Goal: Transaction & Acquisition: Obtain resource

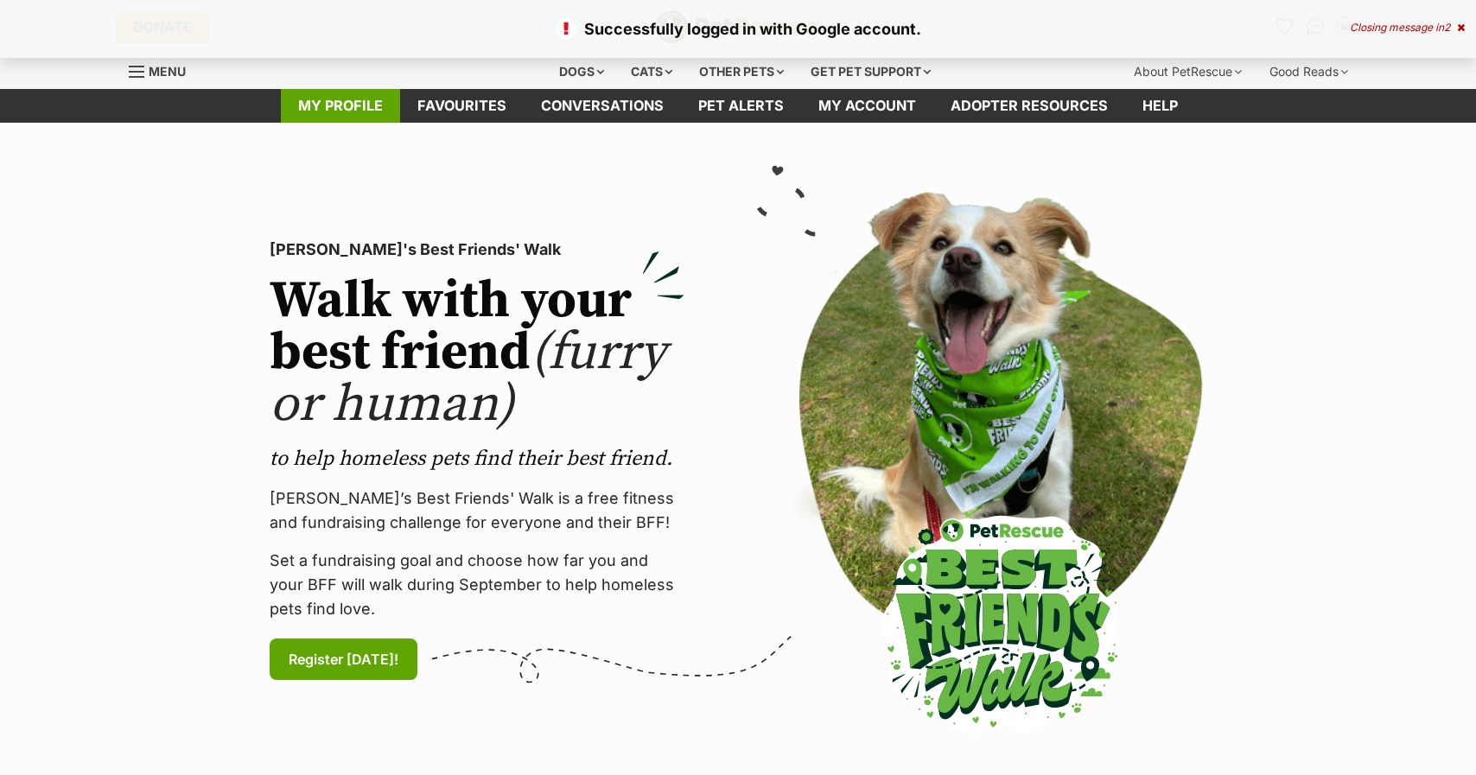
click at [369, 105] on link "My profile" at bounding box center [340, 106] width 119 height 34
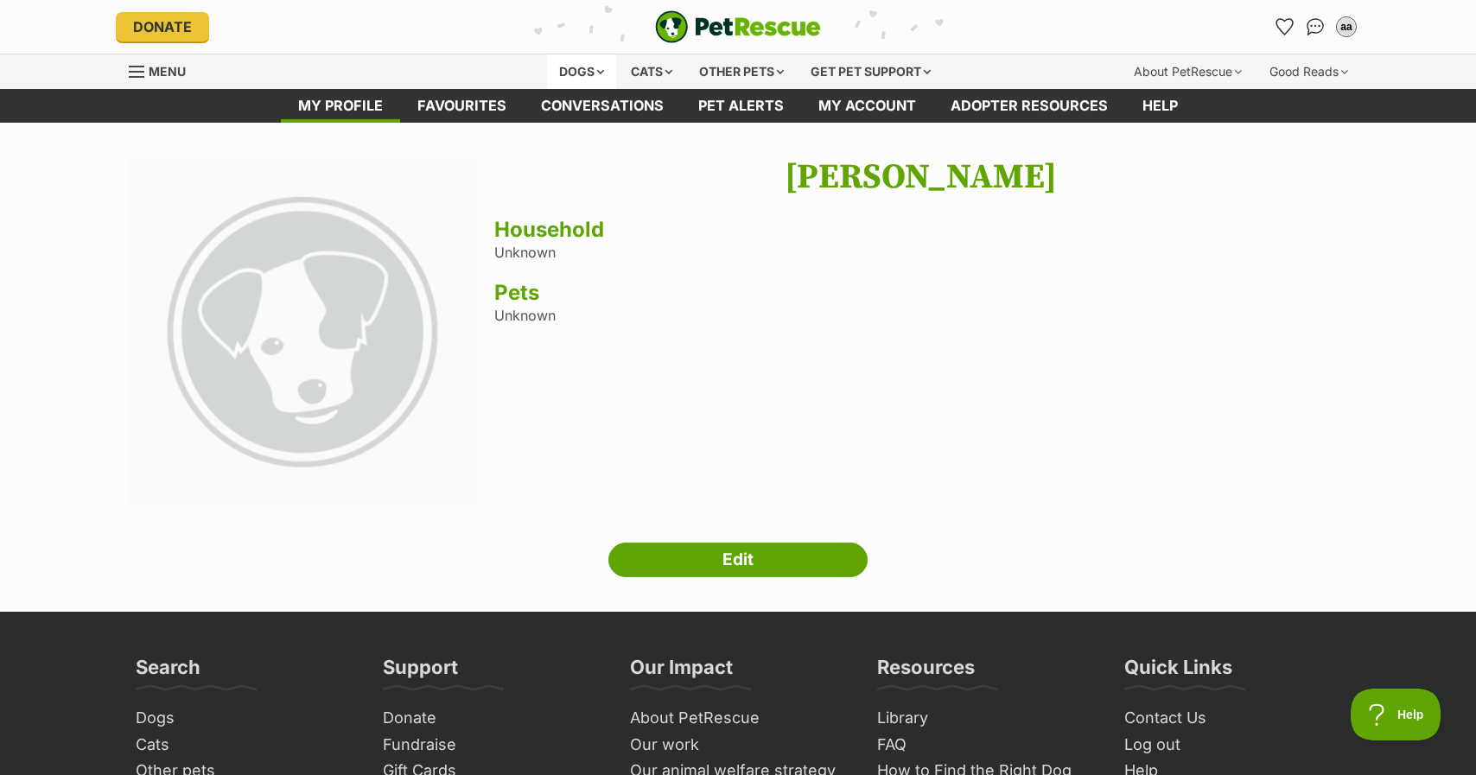
click at [588, 69] on div "Dogs" at bounding box center [581, 71] width 69 height 35
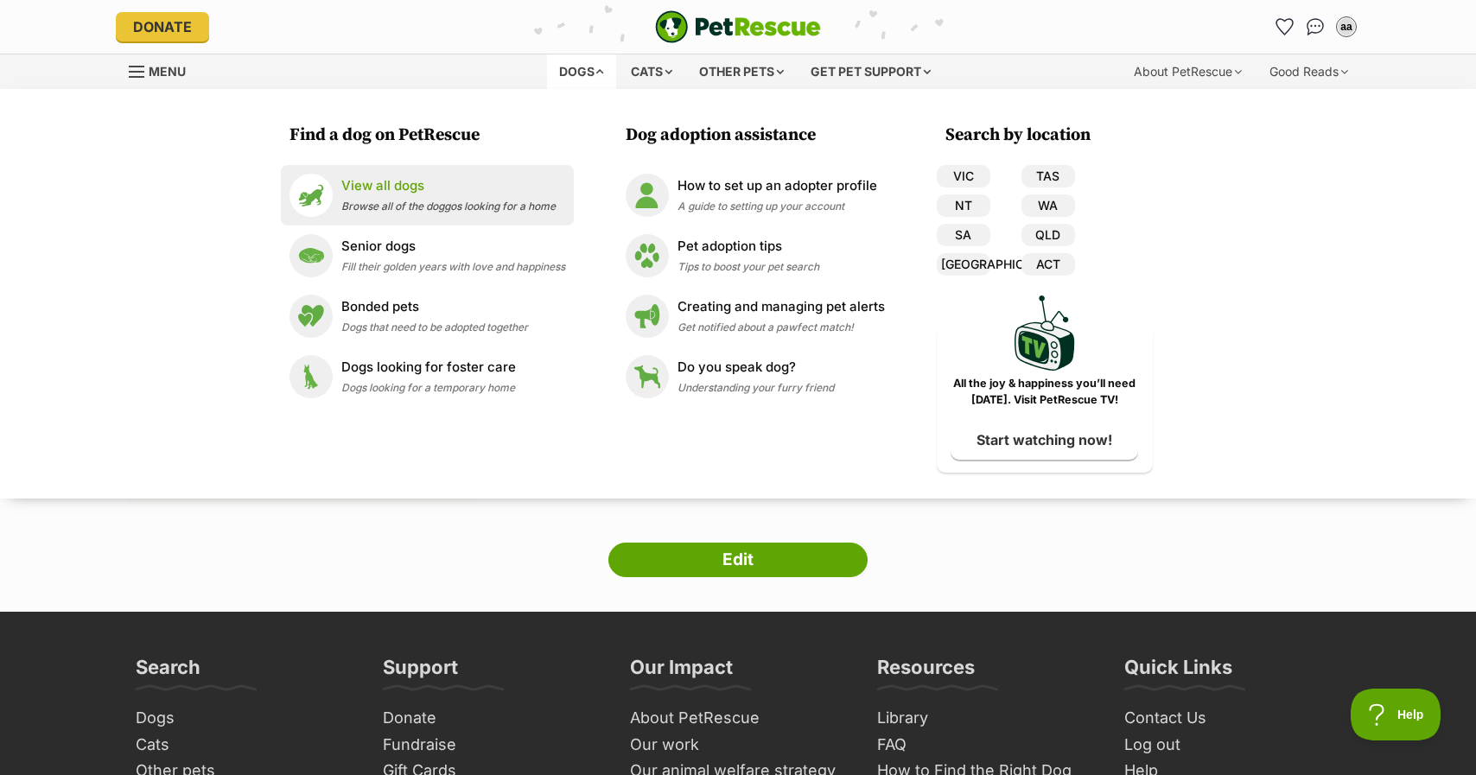
click at [395, 193] on p "View all dogs" at bounding box center [448, 186] width 214 height 20
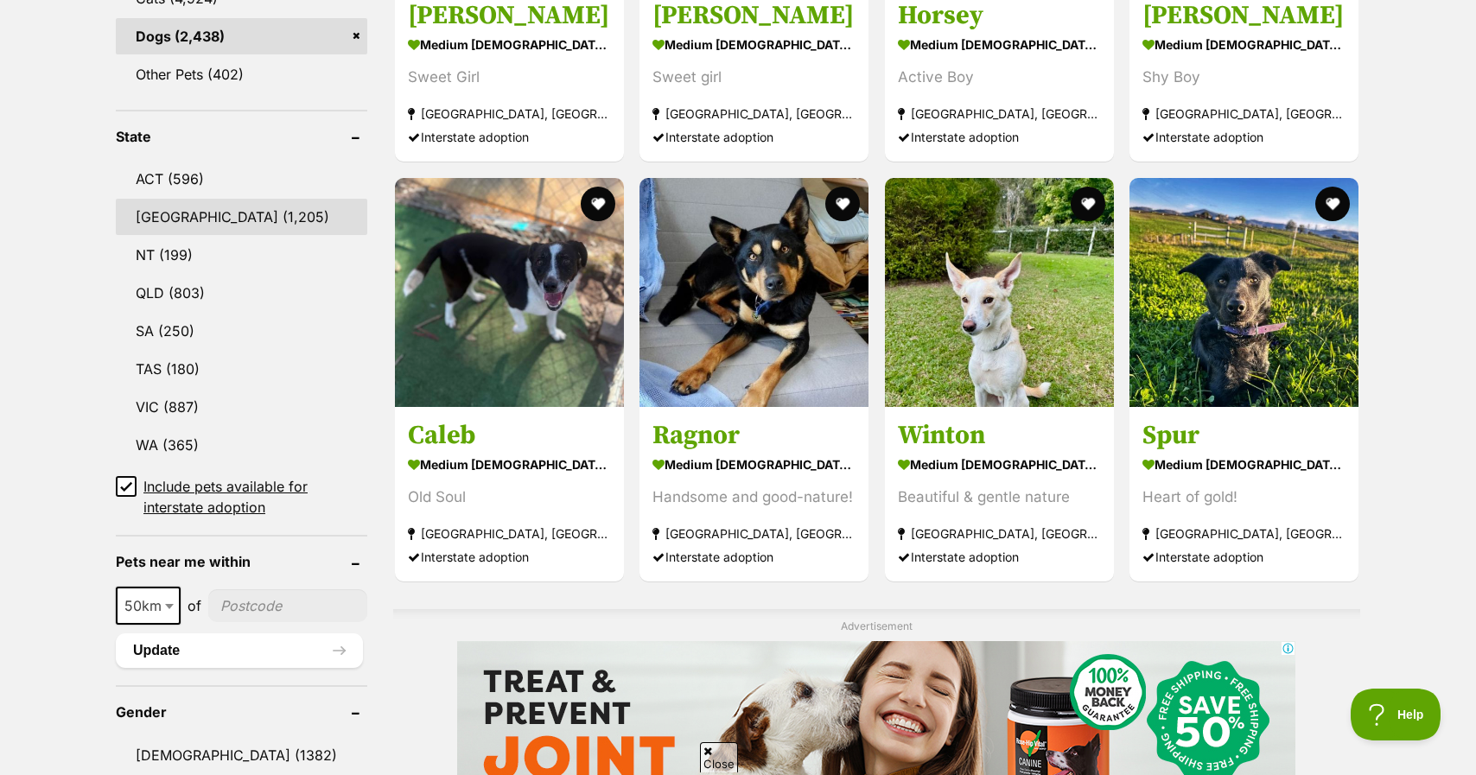
click at [218, 221] on link "NSW (1,205)" at bounding box center [241, 217] width 251 height 36
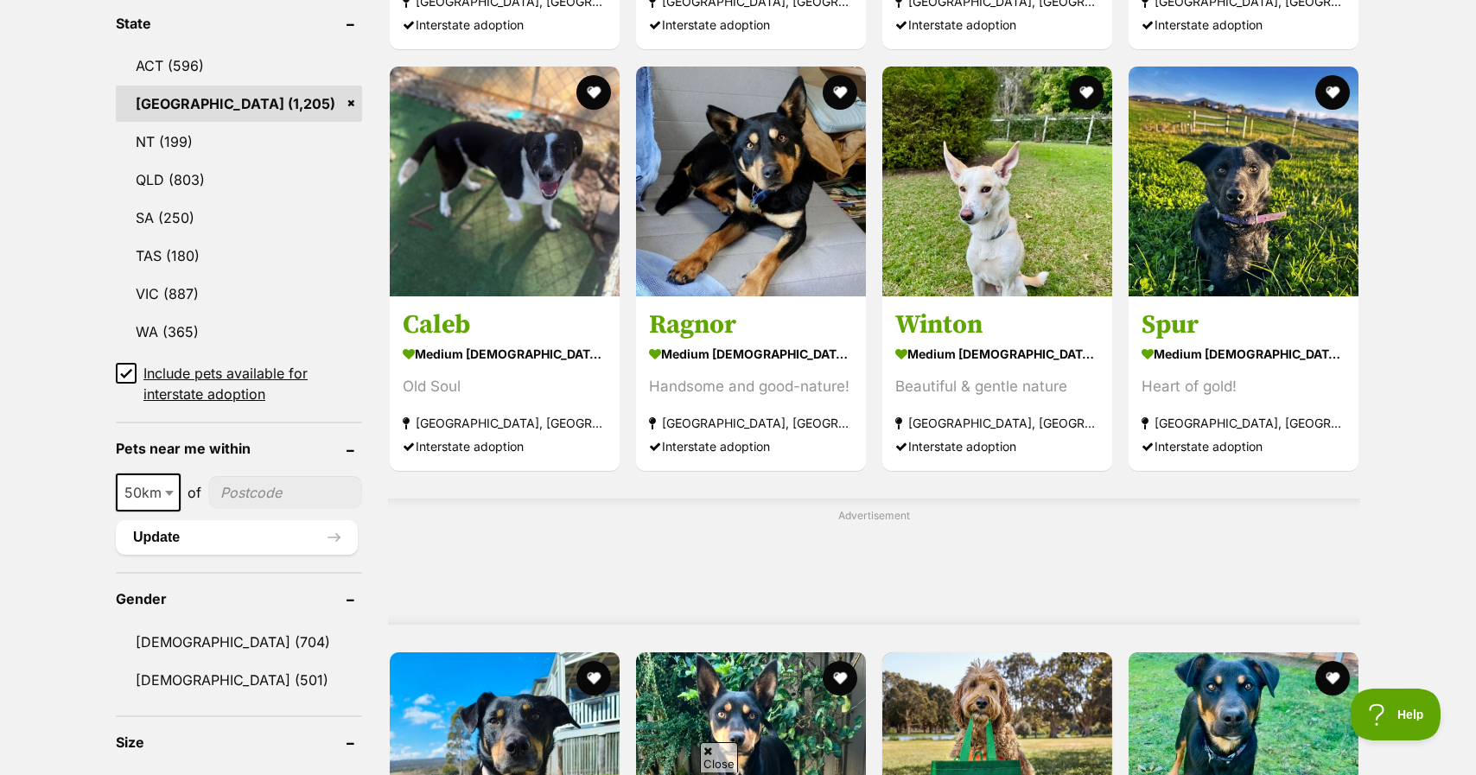
scroll to position [1073, 0]
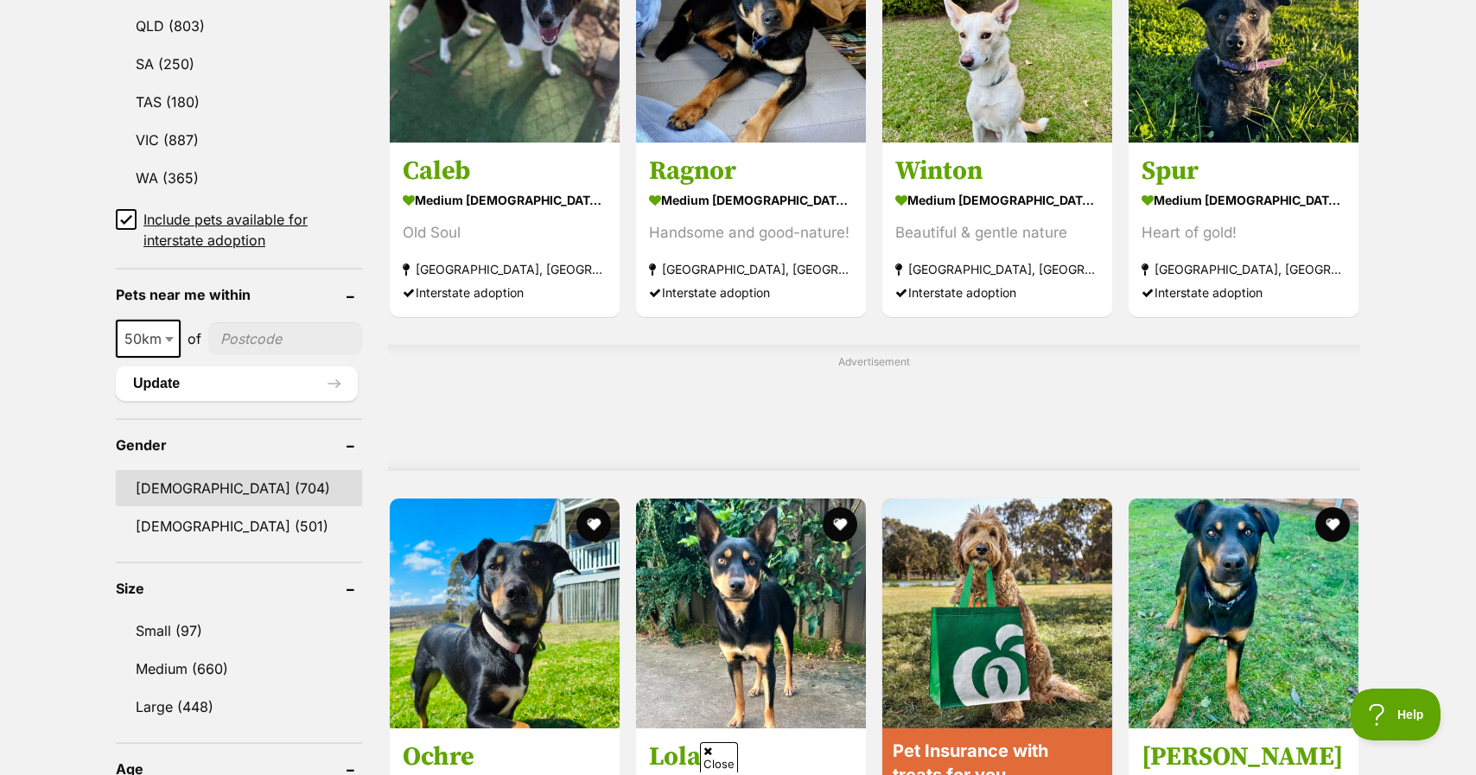
click at [172, 479] on link "Male (704)" at bounding box center [239, 488] width 246 height 36
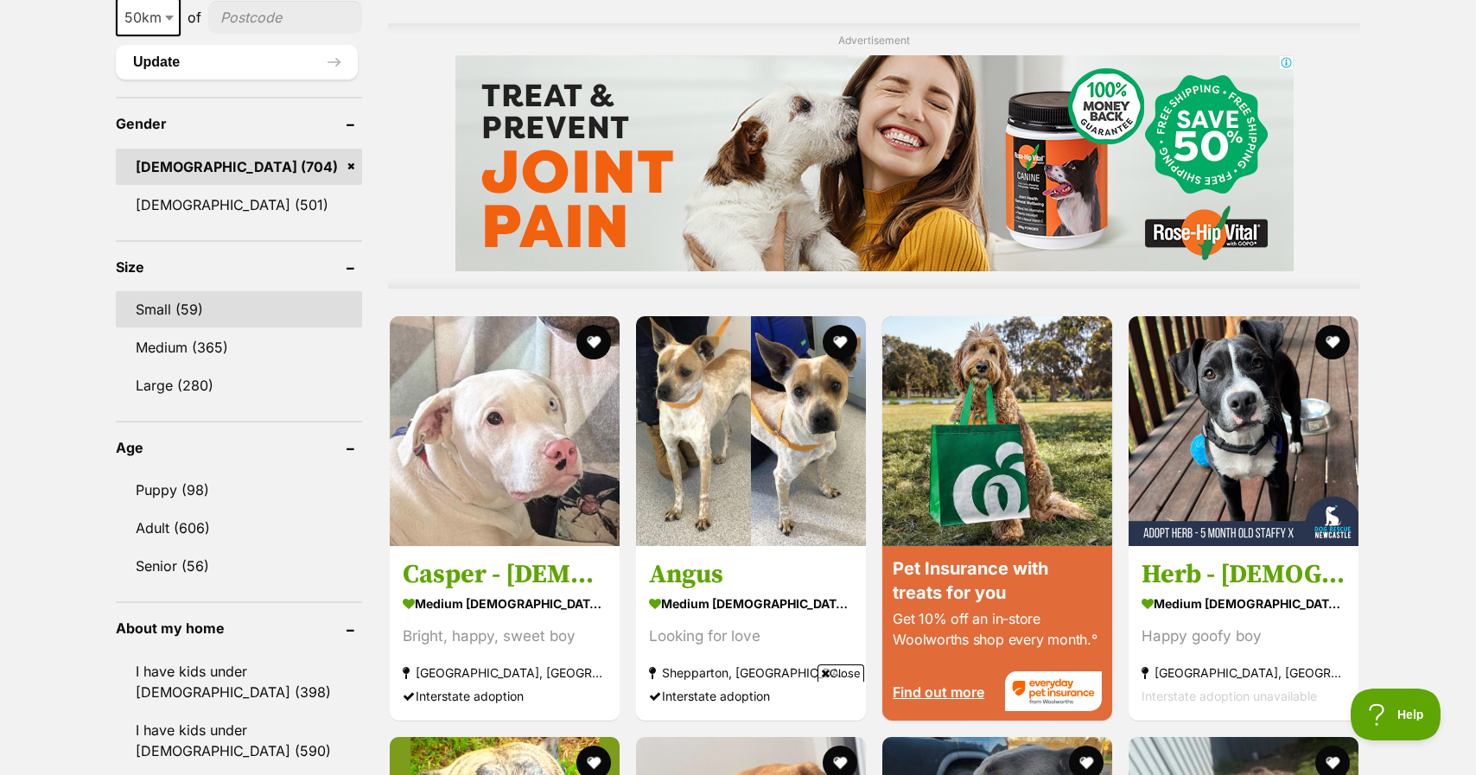
click at [194, 302] on link "Small (59)" at bounding box center [239, 309] width 246 height 36
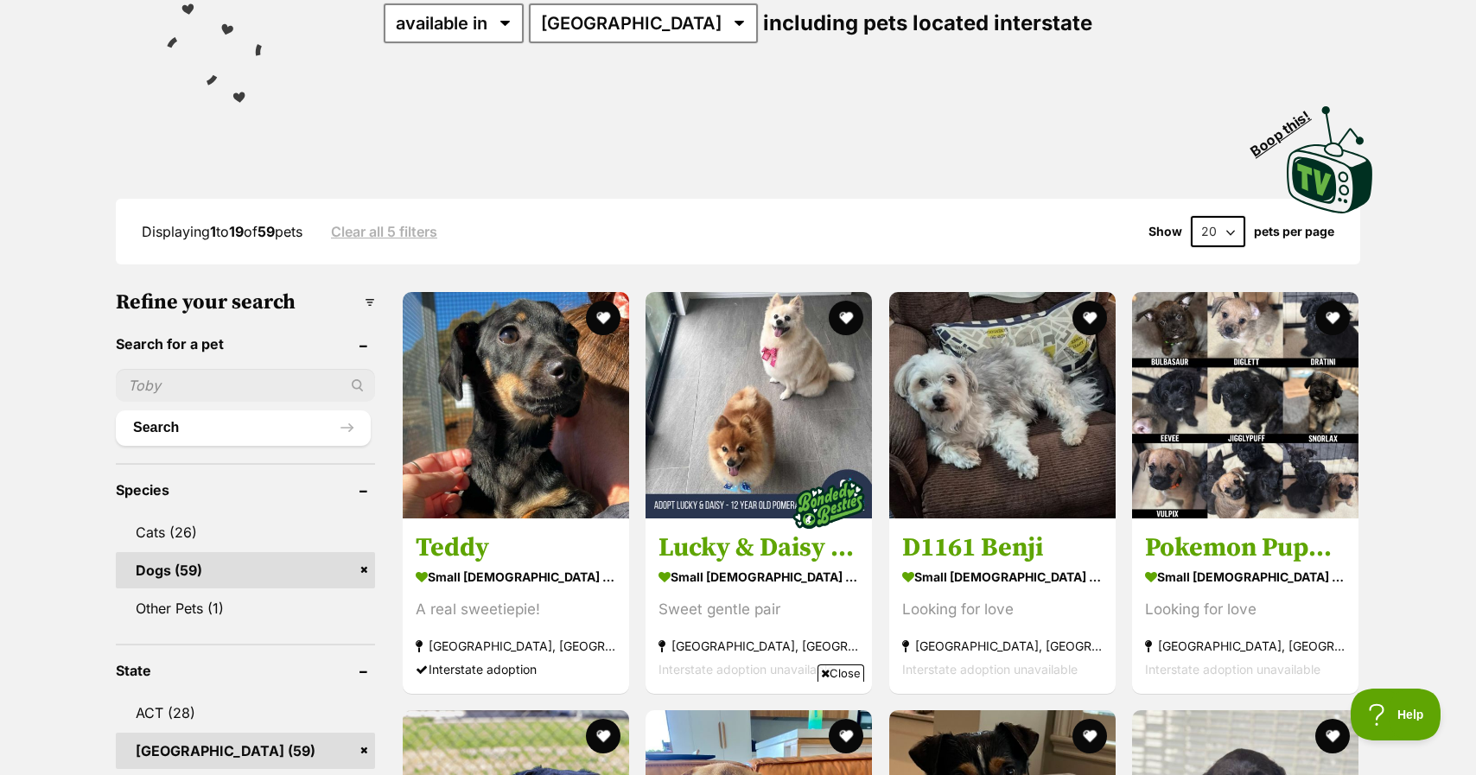
click at [1225, 230] on select "20 40 60" at bounding box center [1218, 231] width 54 height 31
select select "60"
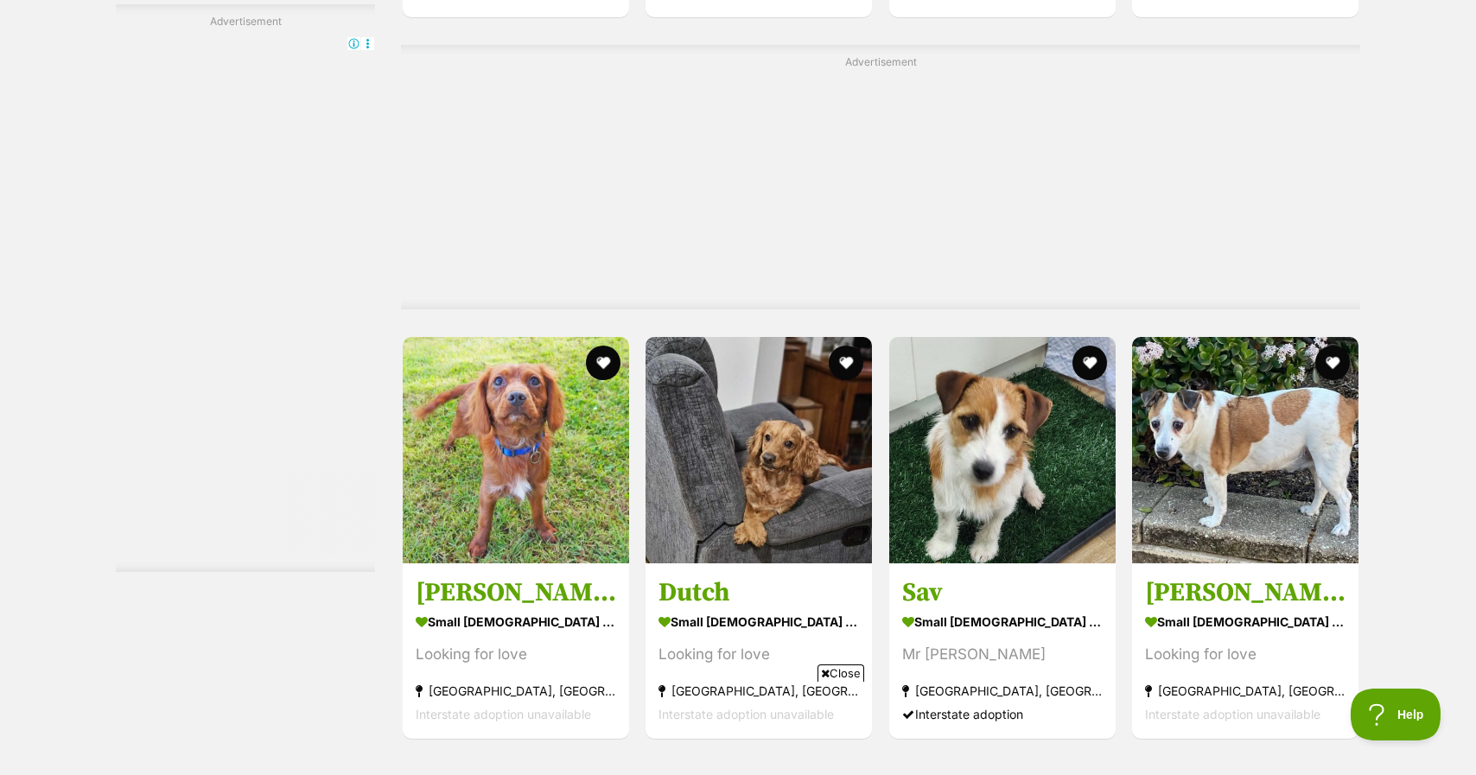
scroll to position [8706, 0]
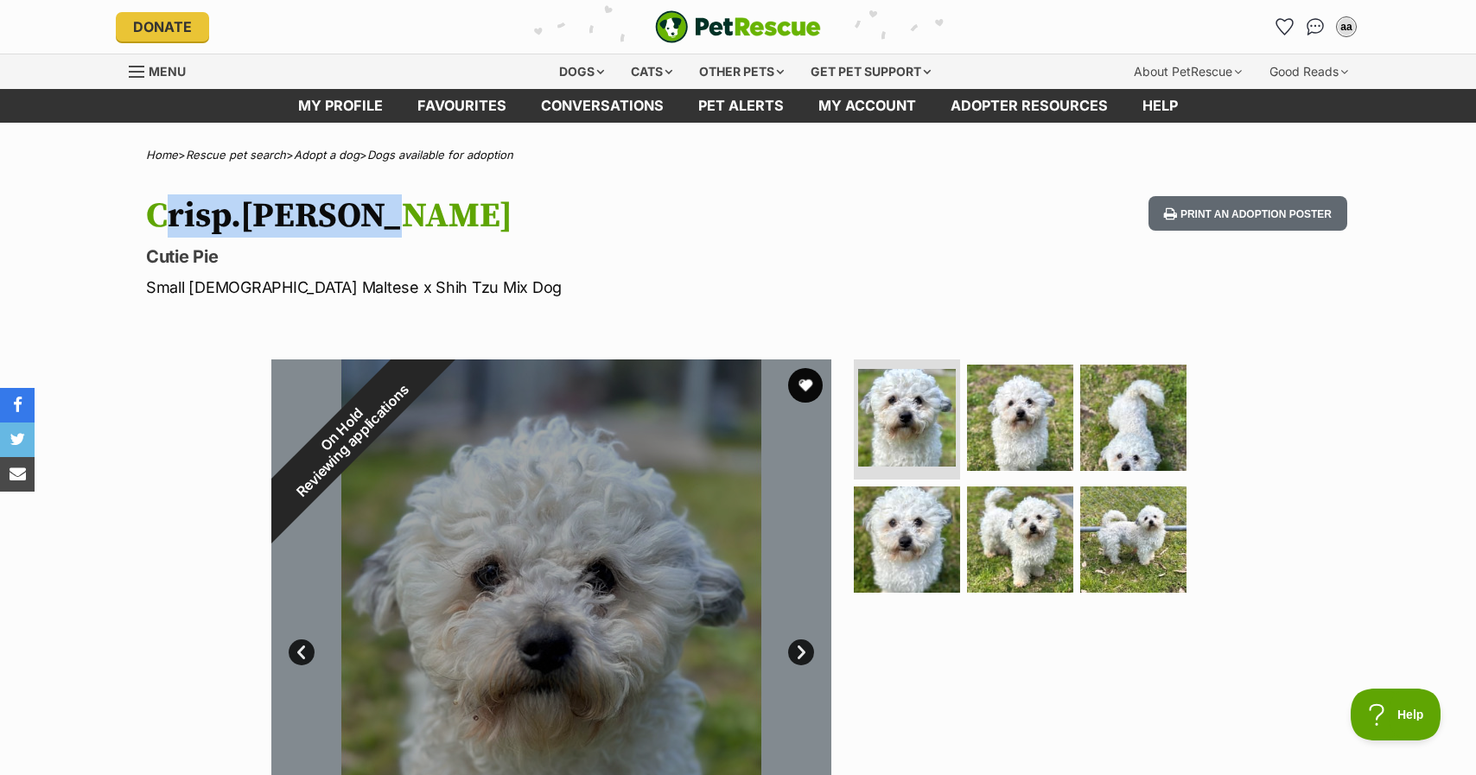
drag, startPoint x: 340, startPoint y: 213, endPoint x: 149, endPoint y: 217, distance: 191.0
click at [149, 217] on h1 "Crisp.[PERSON_NAME]" at bounding box center [511, 216] width 731 height 40
copy h1 "Crisp.[PERSON_NAME]"
